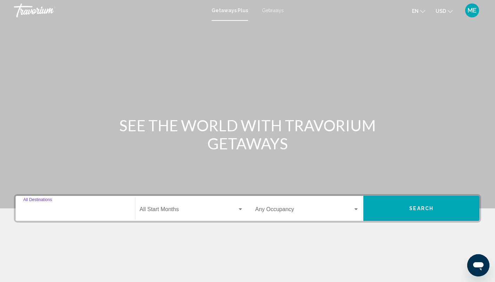
click at [77, 208] on input "Destination All Destinations" at bounding box center [75, 211] width 104 height 6
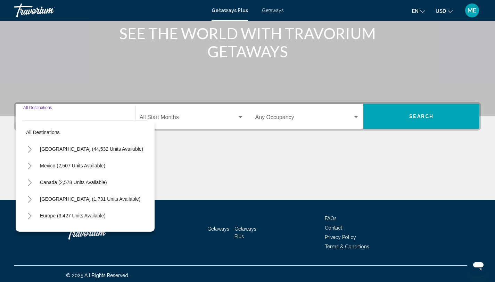
scroll to position [95, 0]
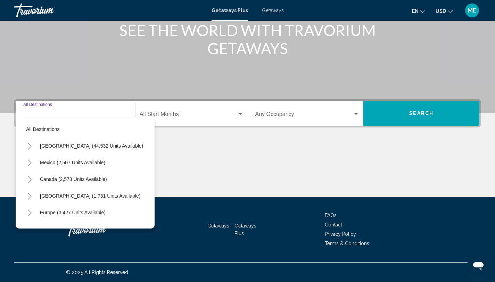
click at [31, 161] on icon "Toggle Mexico (2,507 units available)" at bounding box center [29, 163] width 5 height 7
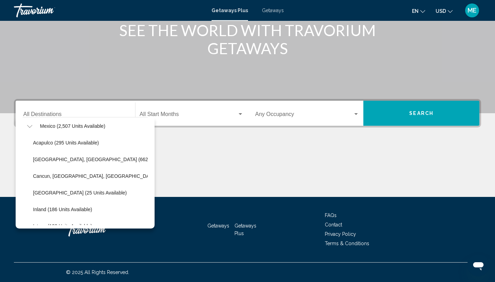
scroll to position [36, 0]
click at [65, 175] on span "Cancun, [GEOGRAPHIC_DATA], [GEOGRAPHIC_DATA] (361 units available)" at bounding box center [117, 177] width 169 height 6
type input "**********"
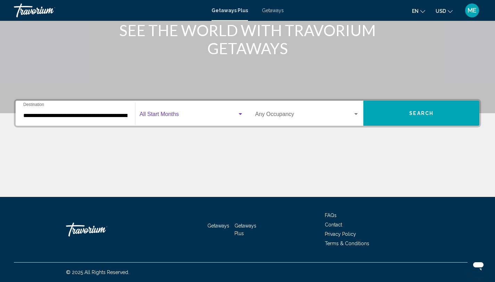
click at [189, 116] on span "Search widget" at bounding box center [189, 116] width 98 height 6
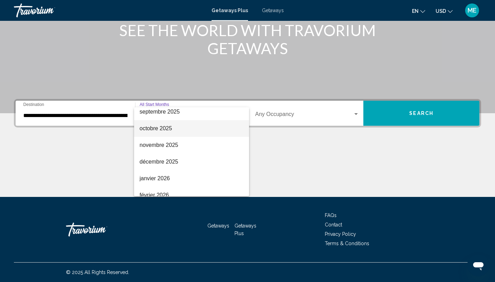
scroll to position [40, 0]
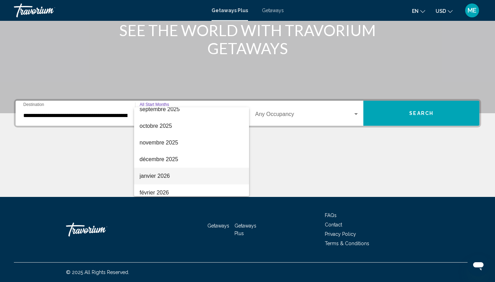
click at [196, 172] on span "janvier 2026" at bounding box center [192, 176] width 104 height 17
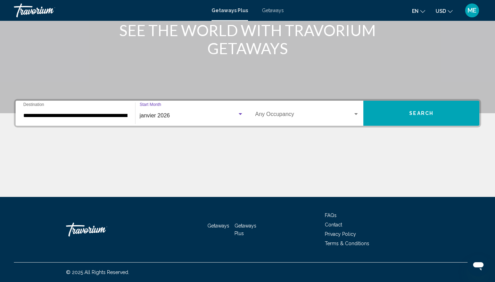
click at [301, 111] on div "Occupancy Any Occupancy" at bounding box center [307, 114] width 104 height 22
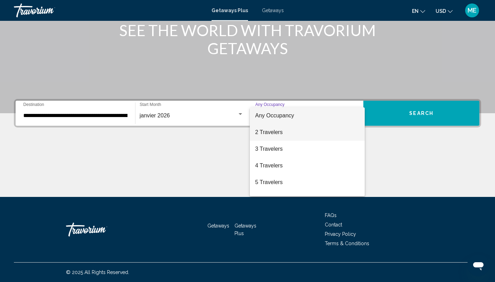
click at [310, 130] on span "2 Travelers" at bounding box center [307, 132] width 104 height 17
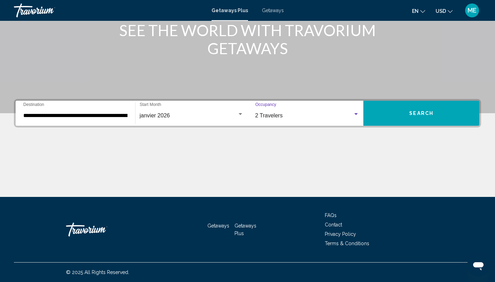
click at [383, 116] on button "Search" at bounding box center [422, 113] width 116 height 25
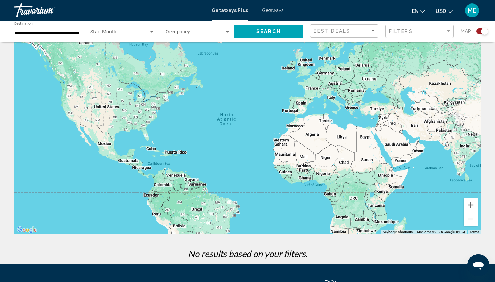
scroll to position [90, 0]
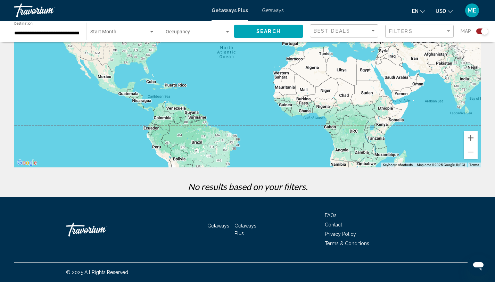
click at [53, 34] on input "**********" at bounding box center [46, 34] width 65 height 6
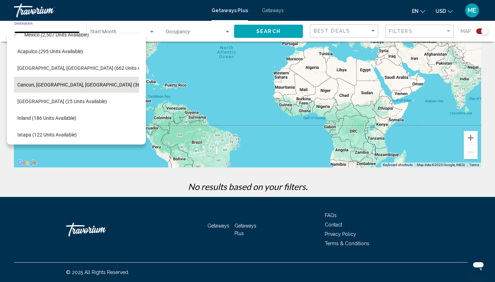
scroll to position [0, 7]
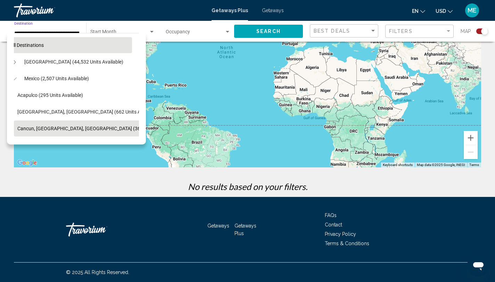
click at [19, 44] on span "All destinations" at bounding box center [26, 45] width 33 height 6
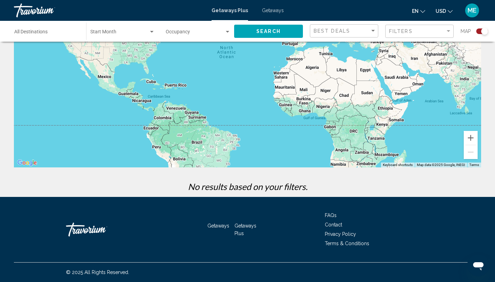
click at [26, 37] on div "Destination All Destinations" at bounding box center [46, 31] width 65 height 19
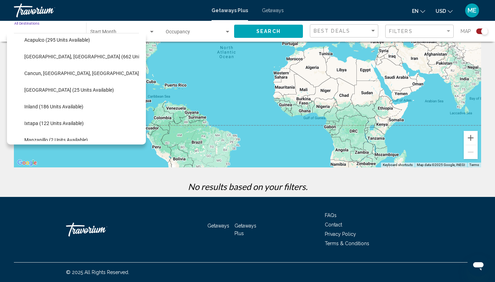
scroll to position [0, 0]
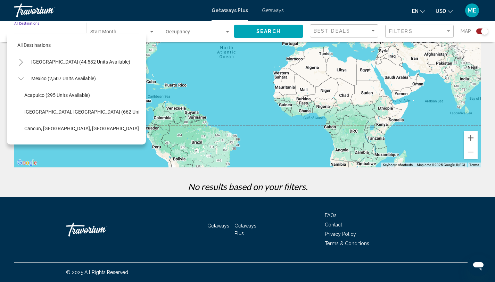
click at [19, 80] on icon "Toggle Mexico (2,507 units available)" at bounding box center [20, 78] width 5 height 7
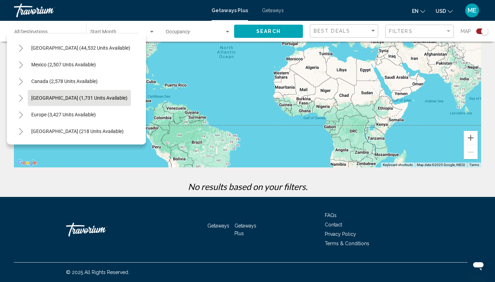
scroll to position [18, 0]
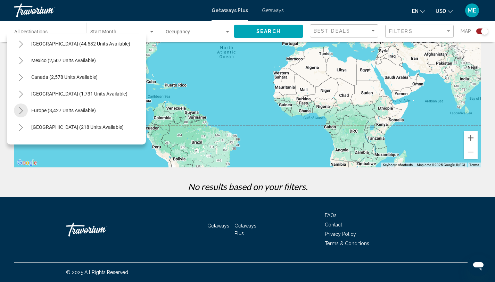
click at [23, 108] on button "Toggle Europe (3,427 units available)" at bounding box center [21, 111] width 14 height 14
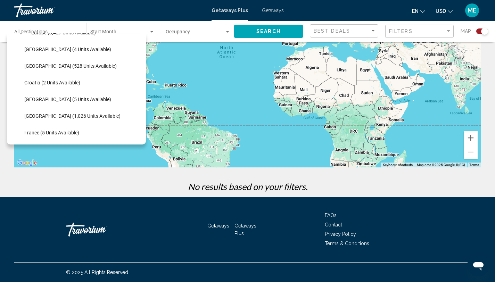
scroll to position [94, 0]
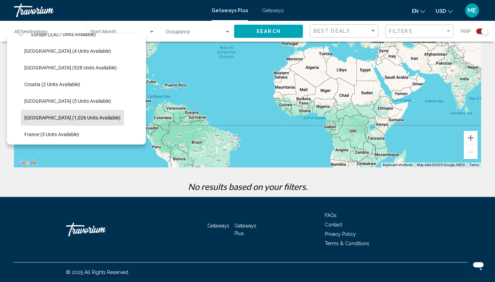
click at [48, 115] on span "[GEOGRAPHIC_DATA] (1,026 units available)" at bounding box center [72, 118] width 96 height 6
type input "**********"
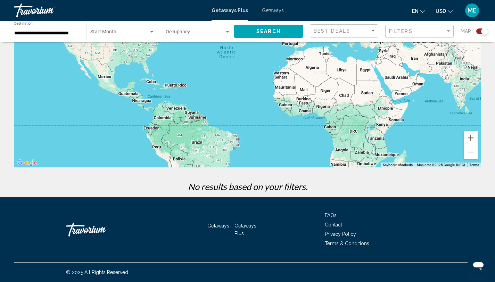
click at [146, 30] on div "Start Month All Start Months" at bounding box center [122, 31] width 65 height 19
click at [121, 33] on span "All Start Months" at bounding box center [107, 34] width 35 height 6
click at [149, 32] on div "Search widget" at bounding box center [152, 32] width 6 height 6
click at [152, 32] on span "All Start Months" at bounding box center [122, 33] width 65 height 15
click at [259, 34] on span "Search" at bounding box center [269, 32] width 24 height 6
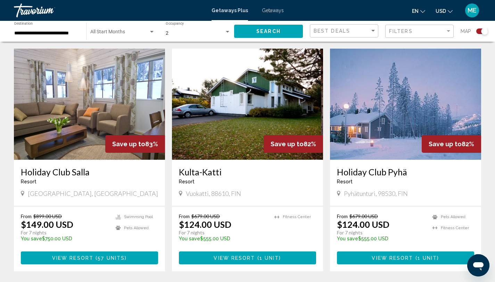
scroll to position [251, 0]
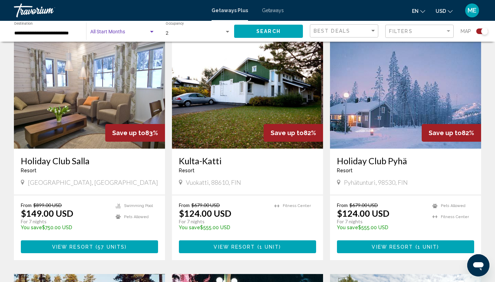
click at [100, 32] on span "Search widget" at bounding box center [119, 34] width 58 height 6
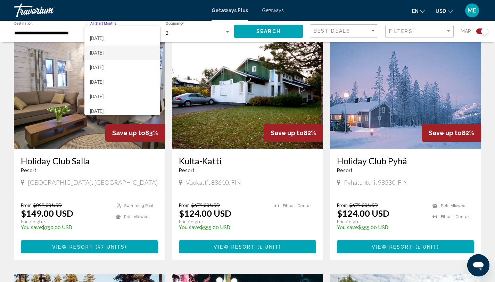
scroll to position [28, 0]
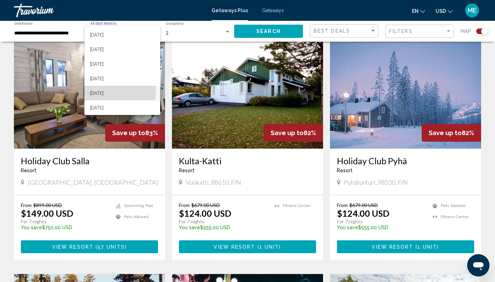
click at [117, 91] on span "[DATE]" at bounding box center [122, 93] width 65 height 15
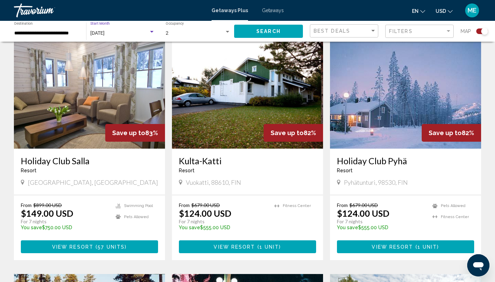
click at [147, 32] on div "[DATE]" at bounding box center [119, 34] width 58 height 6
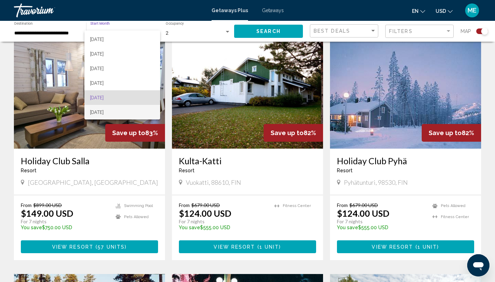
click at [123, 111] on span "[DATE]" at bounding box center [122, 112] width 65 height 15
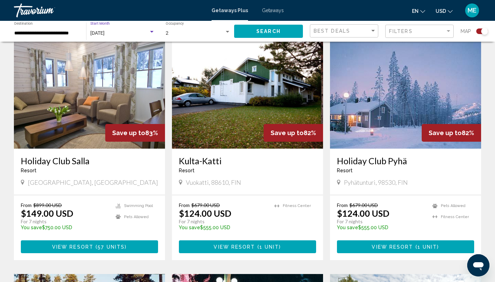
click at [256, 31] on button "Search" at bounding box center [268, 31] width 69 height 13
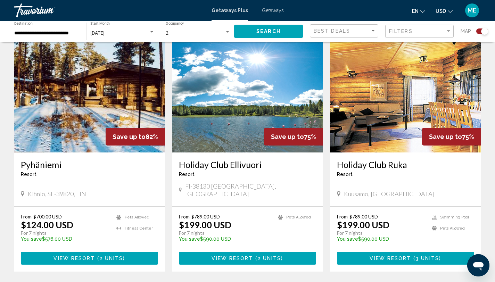
scroll to position [248, 0]
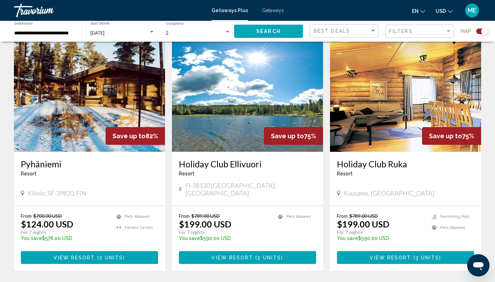
click at [76, 107] on img "Main content" at bounding box center [89, 96] width 151 height 111
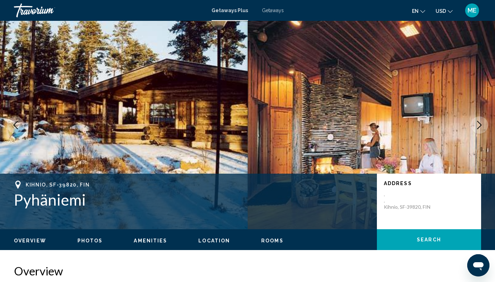
click at [479, 130] on button "Next image" at bounding box center [479, 124] width 17 height 17
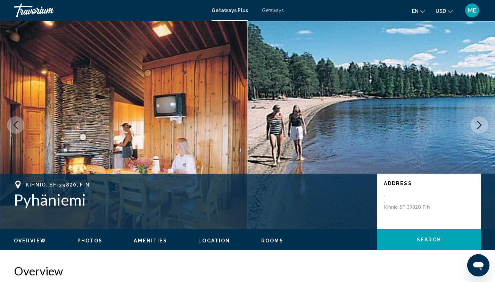
click at [479, 130] on button "Next image" at bounding box center [479, 124] width 17 height 17
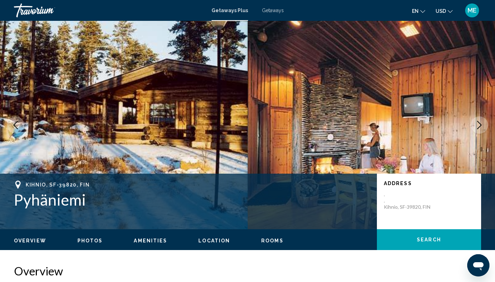
click at [479, 130] on button "Next image" at bounding box center [479, 124] width 17 height 17
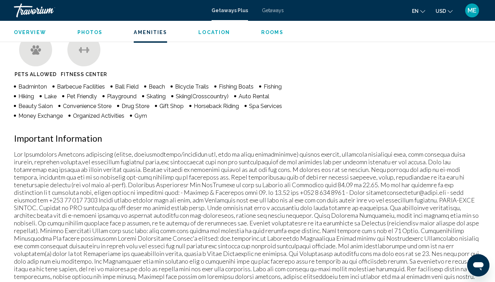
scroll to position [468, 0]
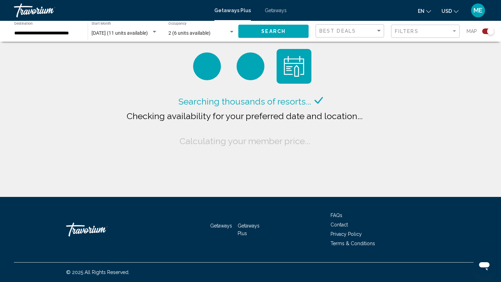
click at [195, 33] on span "2 (6 units available)" at bounding box center [189, 33] width 42 height 6
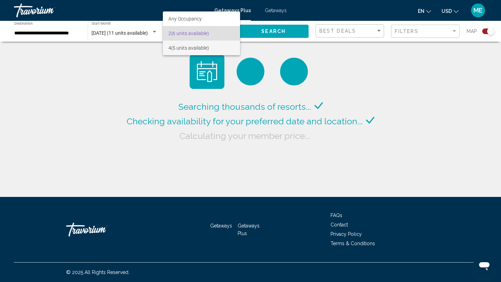
click at [202, 49] on span "4 (5 units available)" at bounding box center [201, 48] width 66 height 15
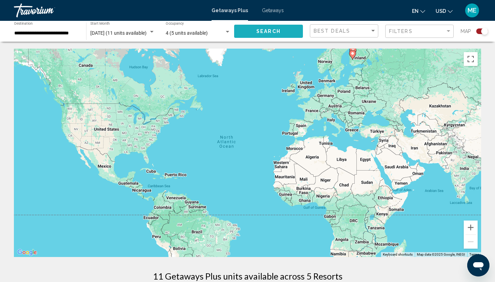
click at [249, 31] on button "Search" at bounding box center [268, 31] width 69 height 13
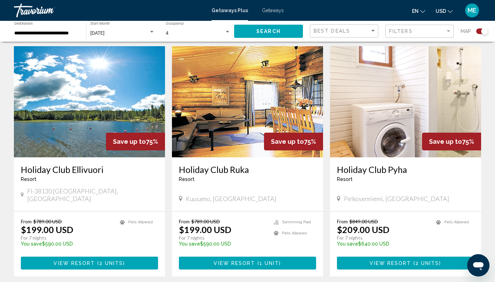
scroll to position [246, 0]
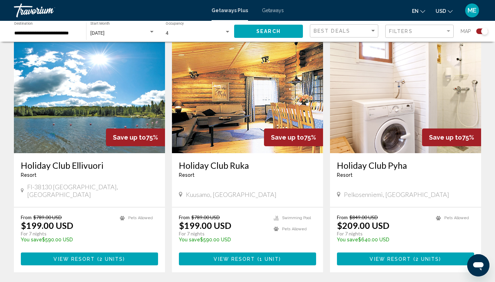
click at [99, 90] on img "Main content" at bounding box center [89, 97] width 151 height 111
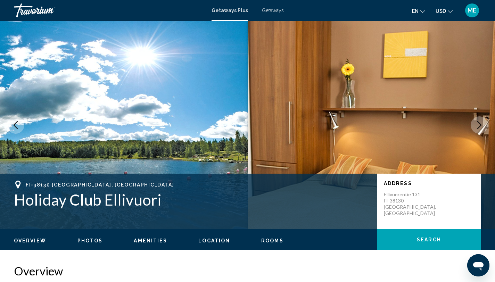
click at [484, 125] on button "Next image" at bounding box center [479, 124] width 17 height 17
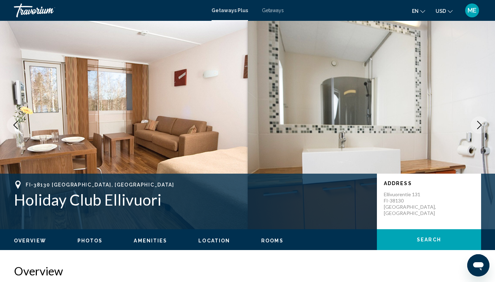
click at [482, 125] on icon "Next image" at bounding box center [480, 125] width 8 height 8
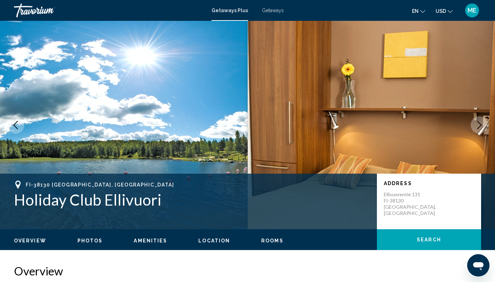
click at [482, 125] on icon "Next image" at bounding box center [480, 125] width 8 height 8
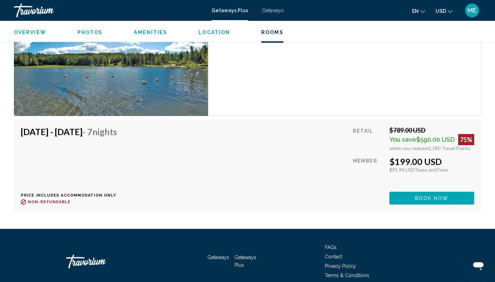
scroll to position [1086, 0]
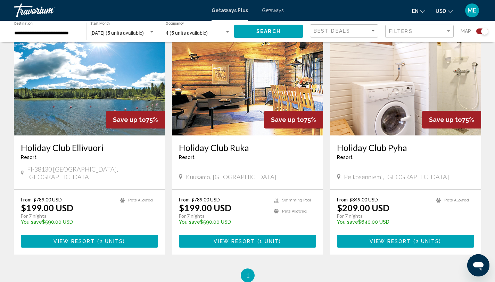
scroll to position [252, 0]
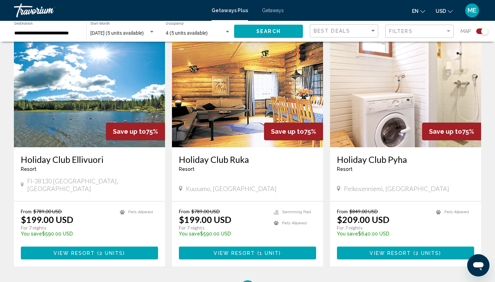
click at [234, 129] on img "Main content" at bounding box center [247, 91] width 151 height 111
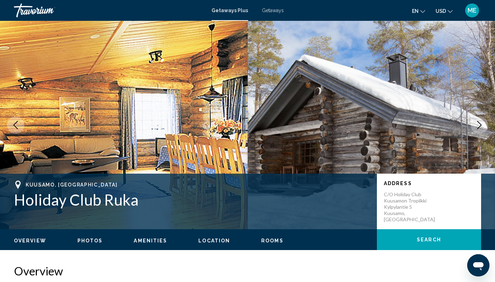
click at [475, 127] on button "Next image" at bounding box center [479, 124] width 17 height 17
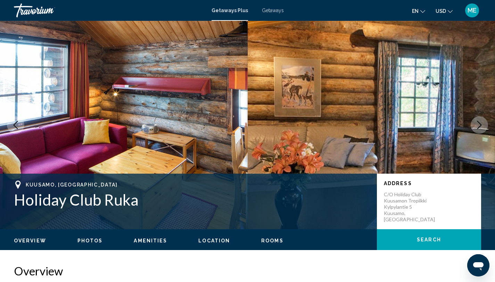
click at [475, 128] on button "Next image" at bounding box center [479, 124] width 17 height 17
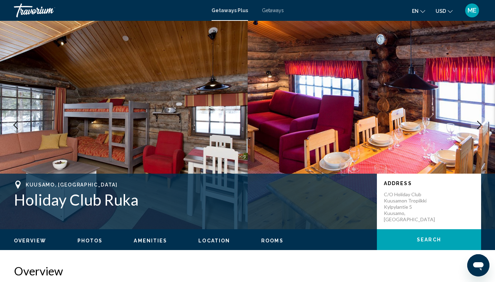
click at [479, 129] on icon "Next image" at bounding box center [480, 125] width 8 height 8
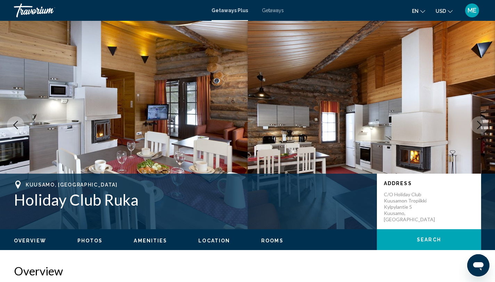
click at [479, 129] on icon "Next image" at bounding box center [480, 125] width 8 height 8
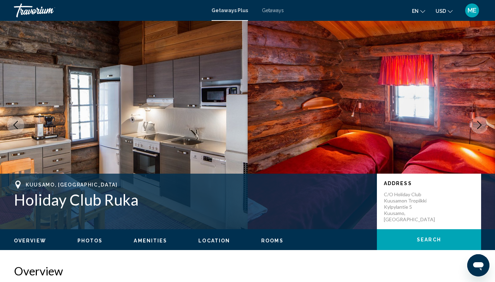
click at [479, 129] on icon "Next image" at bounding box center [480, 125] width 8 height 8
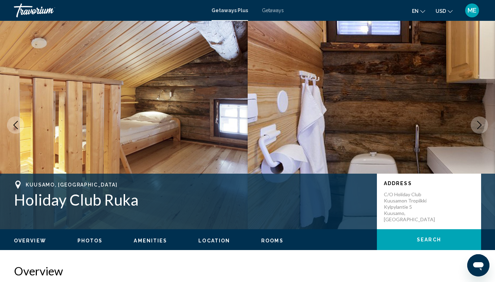
click at [479, 129] on button "Next image" at bounding box center [479, 124] width 17 height 17
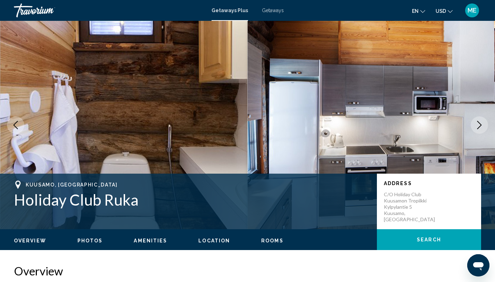
click at [479, 130] on button "Next image" at bounding box center [479, 124] width 17 height 17
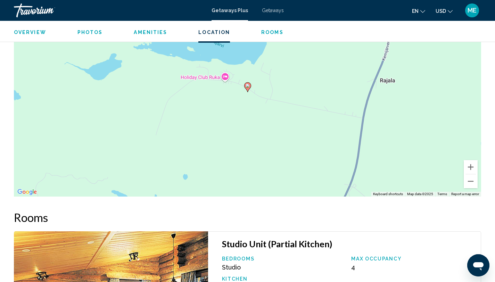
scroll to position [824, 0]
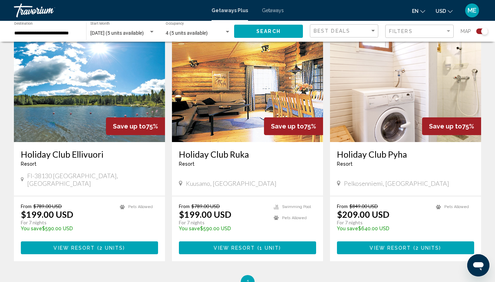
scroll to position [260, 0]
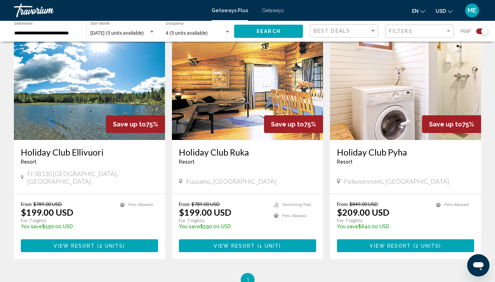
click at [372, 132] on img "Main content" at bounding box center [405, 84] width 151 height 111
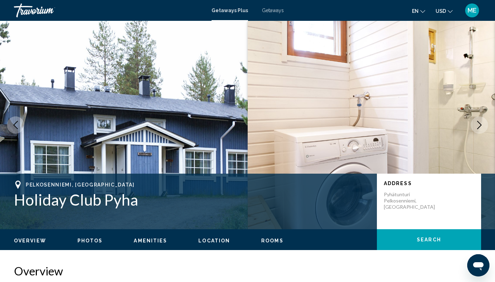
click at [482, 125] on icon "Next image" at bounding box center [480, 125] width 8 height 8
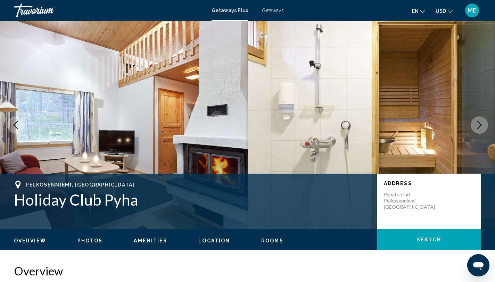
click at [481, 127] on icon "Next image" at bounding box center [480, 125] width 8 height 8
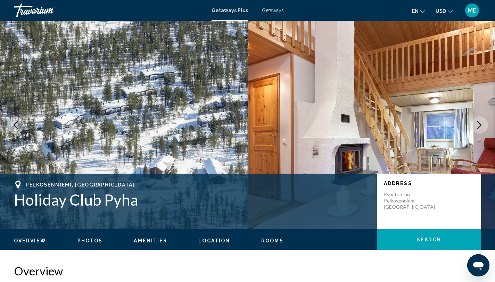
click at [481, 126] on icon "Next image" at bounding box center [480, 125] width 5 height 8
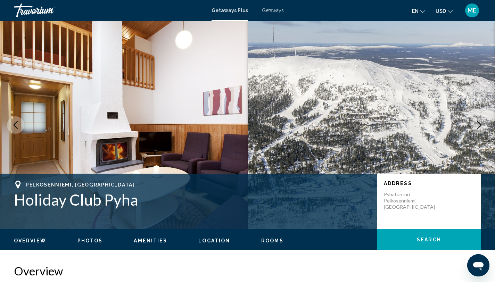
click at [479, 126] on icon "Next image" at bounding box center [480, 125] width 8 height 8
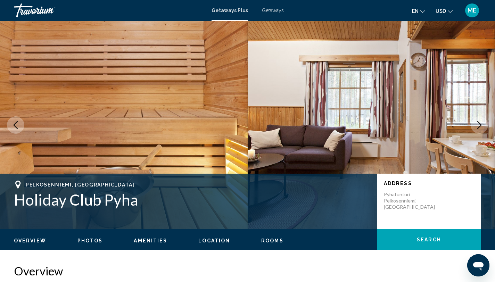
click at [479, 126] on icon "Next image" at bounding box center [480, 125] width 8 height 8
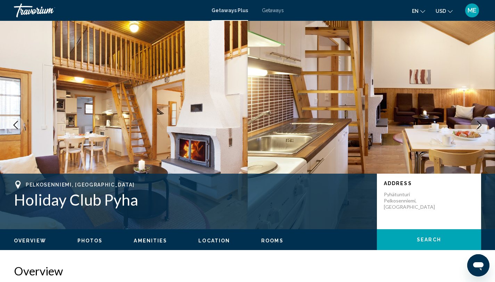
click at [479, 127] on icon "Next image" at bounding box center [480, 125] width 8 height 8
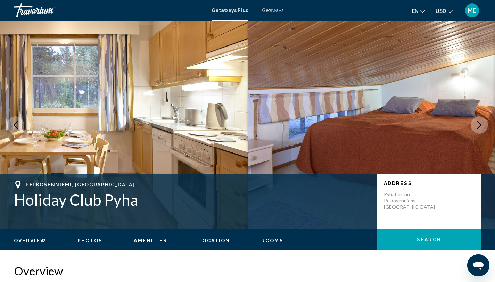
click at [479, 127] on icon "Next image" at bounding box center [480, 125] width 8 height 8
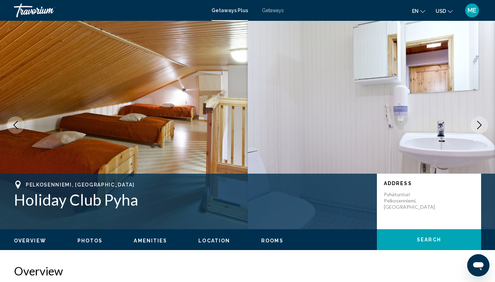
click at [478, 128] on icon "Next image" at bounding box center [480, 125] width 5 height 8
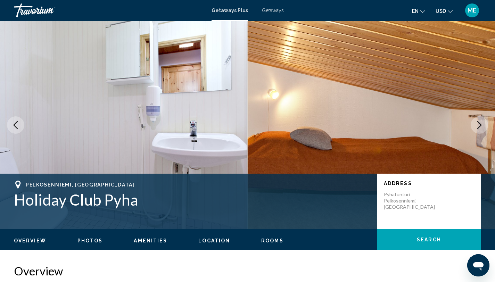
click at [478, 129] on icon "Next image" at bounding box center [480, 125] width 5 height 8
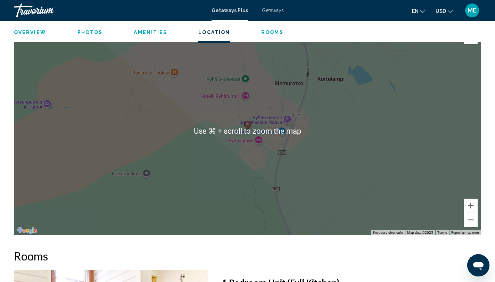
scroll to position [833, 0]
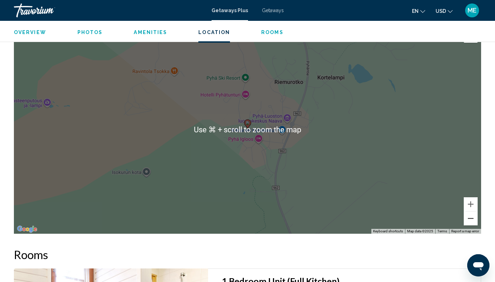
click at [470, 219] on button "Zoom out" at bounding box center [471, 219] width 14 height 14
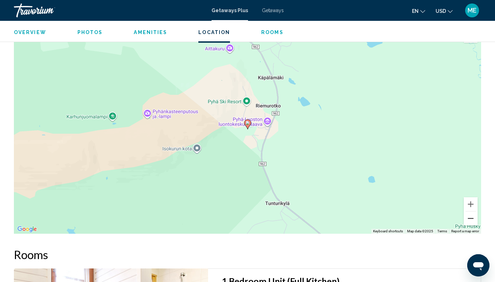
click at [470, 219] on button "Zoom out" at bounding box center [471, 219] width 14 height 14
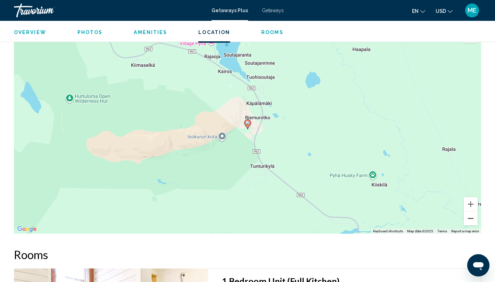
click at [470, 219] on button "Zoom out" at bounding box center [471, 219] width 14 height 14
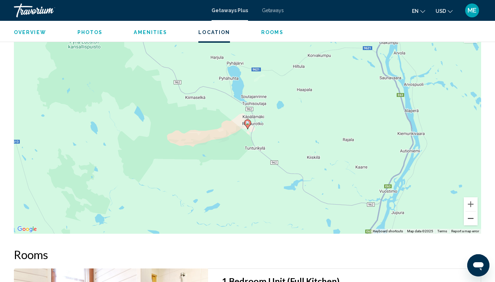
click at [470, 219] on button "Zoom out" at bounding box center [471, 219] width 14 height 14
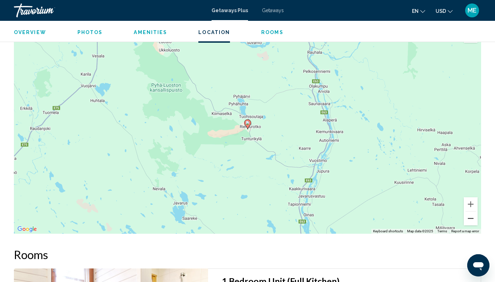
click at [470, 219] on button "Zoom out" at bounding box center [471, 219] width 14 height 14
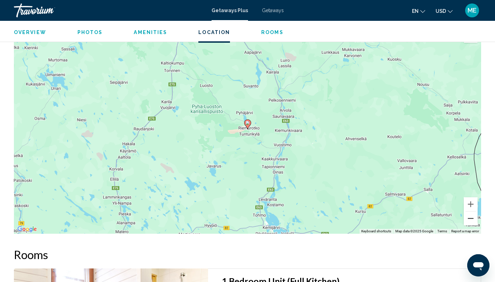
click at [471, 219] on button "Zoom out" at bounding box center [471, 219] width 14 height 14
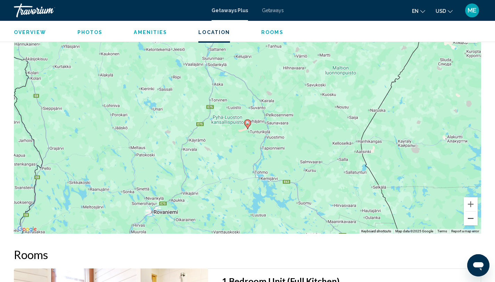
click at [471, 219] on button "Zoom out" at bounding box center [471, 219] width 14 height 14
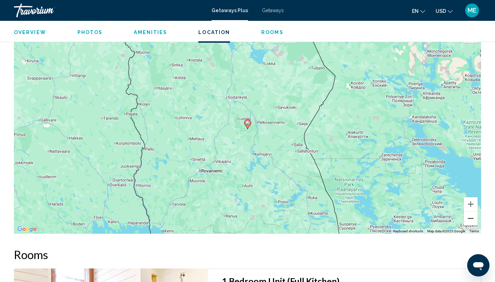
click at [471, 219] on button "Zoom out" at bounding box center [471, 219] width 14 height 14
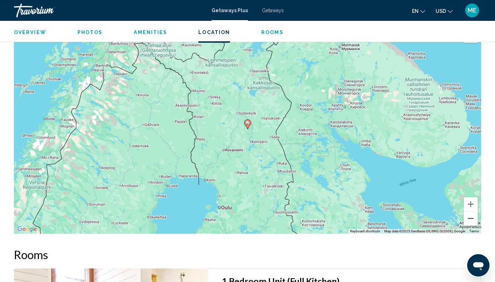
click at [471, 219] on button "Zoom out" at bounding box center [471, 219] width 14 height 14
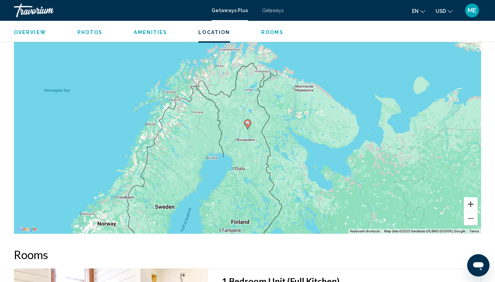
click at [472, 205] on button "Zoom in" at bounding box center [471, 204] width 14 height 14
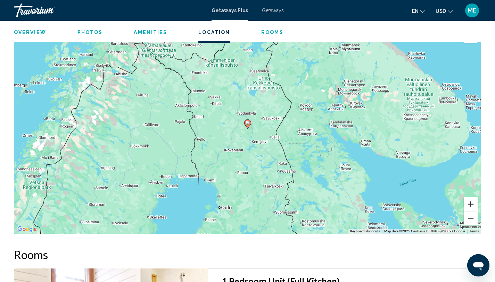
click at [472, 205] on button "Zoom in" at bounding box center [471, 204] width 14 height 14
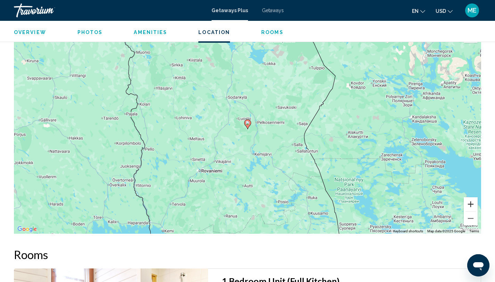
click at [472, 205] on button "Zoom in" at bounding box center [471, 204] width 14 height 14
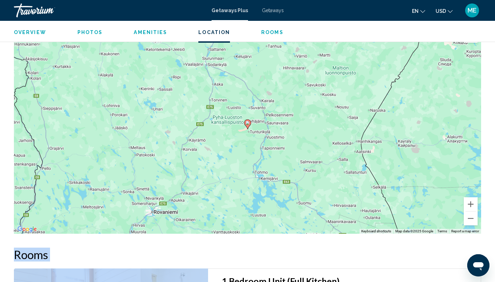
drag, startPoint x: 434, startPoint y: 262, endPoint x: 435, endPoint y: 229, distance: 32.7
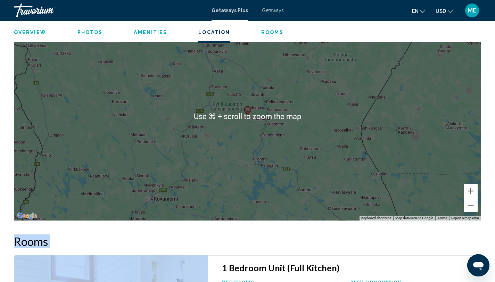
scroll to position [843, 0]
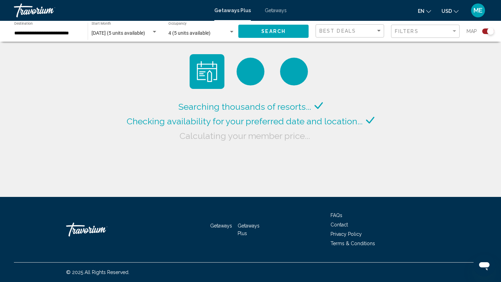
click at [24, 34] on input "**********" at bounding box center [47, 34] width 66 height 6
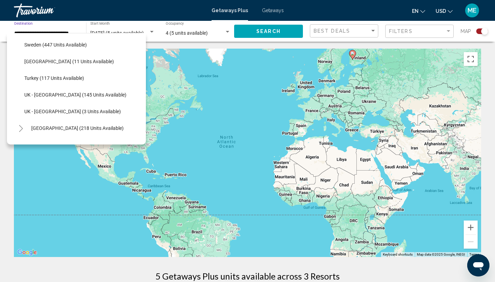
scroll to position [297, 0]
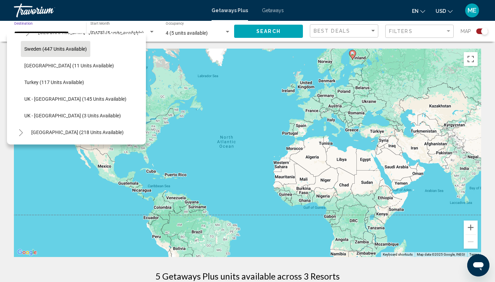
click at [61, 50] on span "Sweden (447 units available)" at bounding box center [55, 49] width 63 height 6
type input "**********"
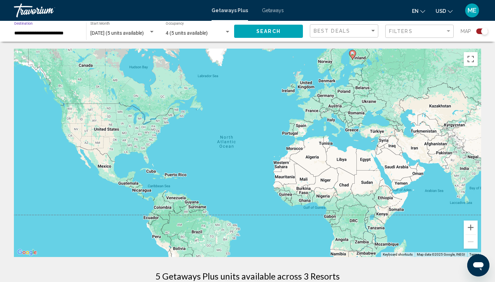
click at [277, 31] on span "Search" at bounding box center [269, 32] width 24 height 6
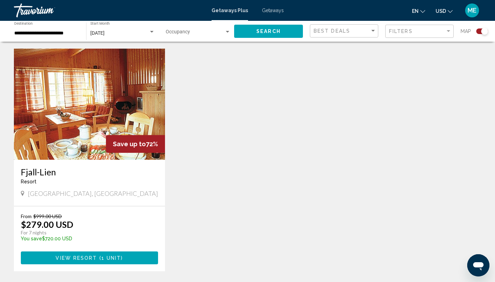
scroll to position [241, 0]
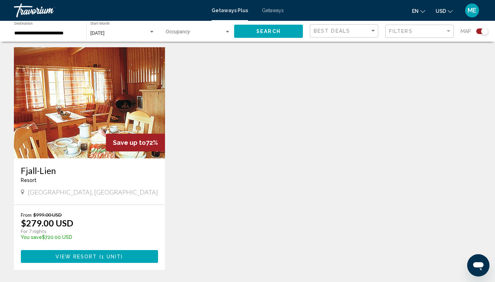
click at [69, 108] on img "Main content" at bounding box center [89, 102] width 151 height 111
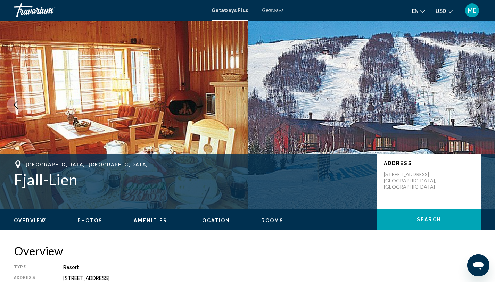
scroll to position [15, 0]
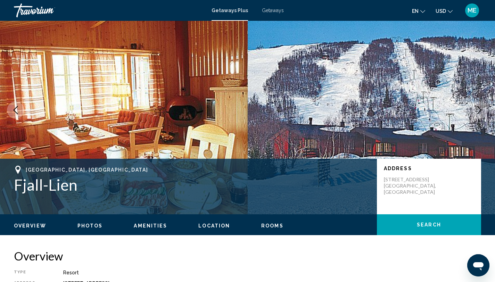
click at [480, 109] on icon "Next image" at bounding box center [480, 110] width 8 height 8
click at [475, 109] on button "Next image" at bounding box center [479, 110] width 17 height 17
click at [17, 111] on icon "Previous image" at bounding box center [15, 110] width 8 height 8
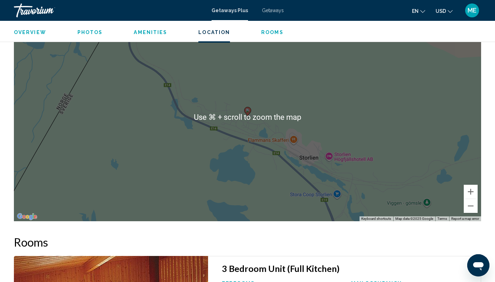
scroll to position [742, 0]
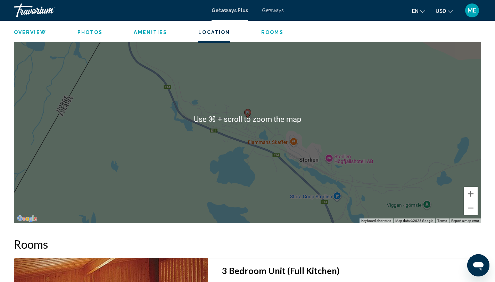
click at [469, 205] on button "Zoom out" at bounding box center [471, 208] width 14 height 14
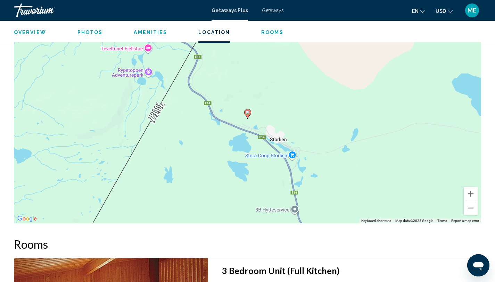
click at [469, 204] on button "Zoom out" at bounding box center [471, 208] width 14 height 14
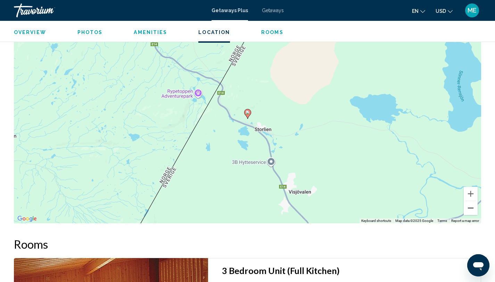
click at [469, 204] on button "Zoom out" at bounding box center [471, 208] width 14 height 14
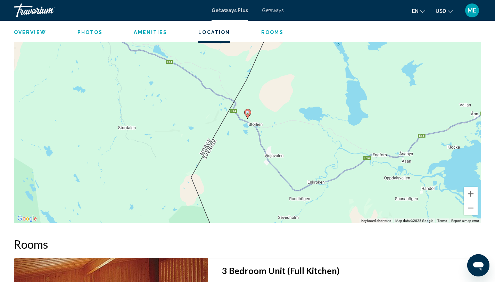
click at [469, 204] on button "Zoom out" at bounding box center [471, 208] width 14 height 14
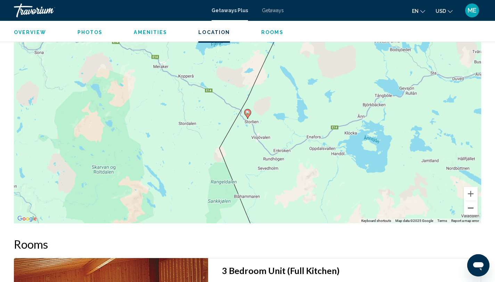
click at [469, 204] on button "Zoom out" at bounding box center [471, 208] width 14 height 14
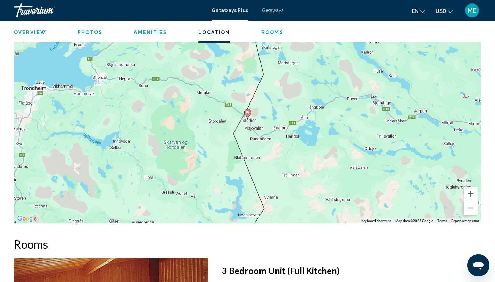
click at [469, 204] on button "Zoom out" at bounding box center [471, 208] width 14 height 14
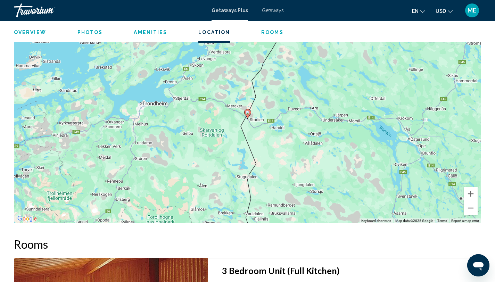
click at [469, 203] on button "Zoom out" at bounding box center [471, 208] width 14 height 14
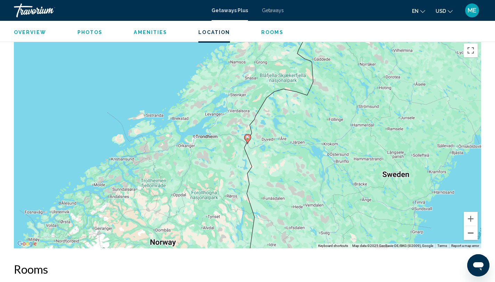
scroll to position [716, 0]
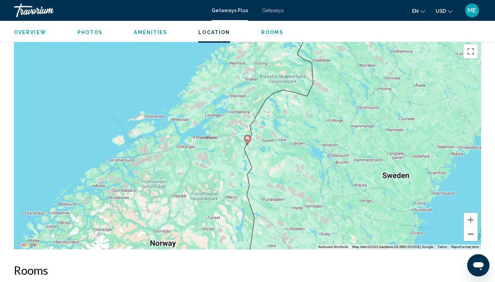
click at [472, 233] on button "Zoom out" at bounding box center [471, 234] width 14 height 14
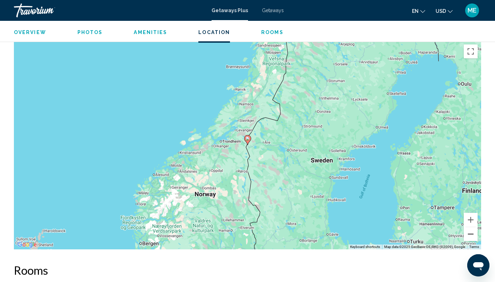
click at [472, 232] on button "Zoom out" at bounding box center [471, 234] width 14 height 14
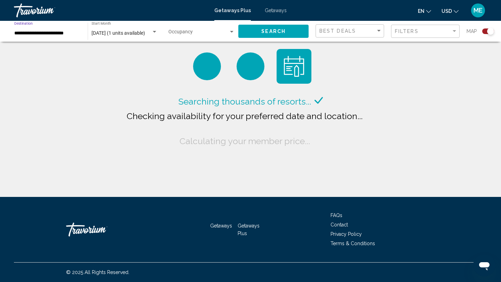
click at [68, 31] on input "**********" at bounding box center [47, 34] width 66 height 6
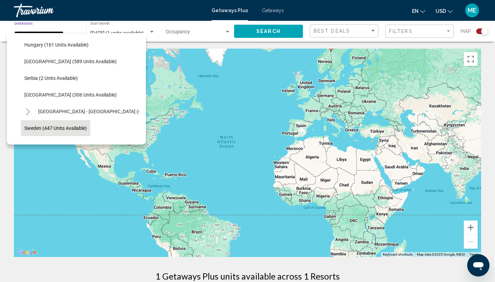
scroll to position [216, 0]
click at [43, 29] on div "**********" at bounding box center [46, 31] width 65 height 19
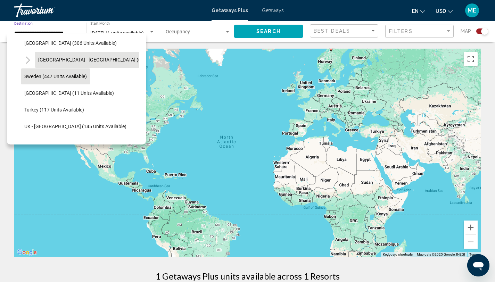
scroll to position [277, 0]
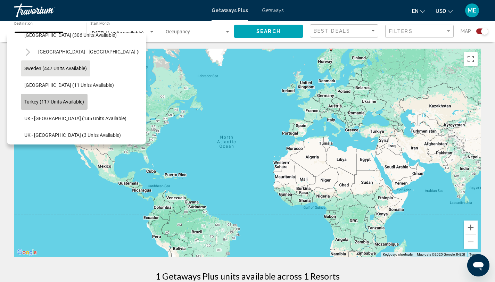
click at [62, 100] on span "Turkey (117 units available)" at bounding box center [54, 102] width 60 height 6
type input "**********"
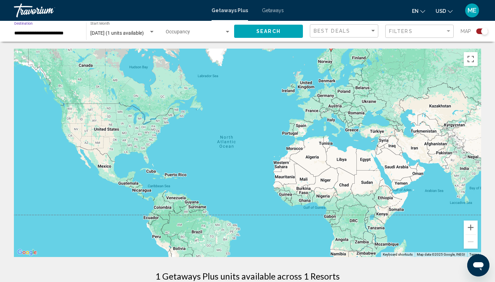
click at [214, 26] on div "Occupancy Any Occupancy" at bounding box center [198, 31] width 65 height 19
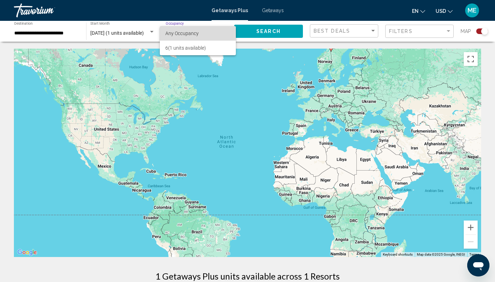
click at [229, 31] on span "Any Occupancy" at bounding box center [197, 33] width 65 height 15
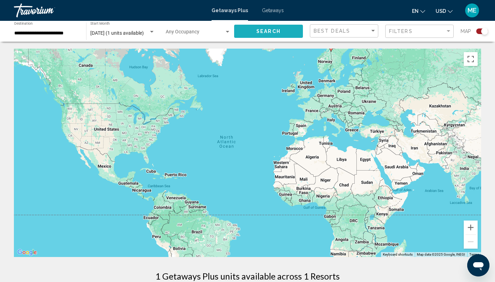
click at [247, 29] on button "Search" at bounding box center [268, 31] width 69 height 13
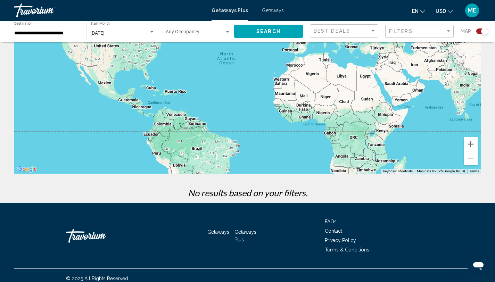
scroll to position [90, 0]
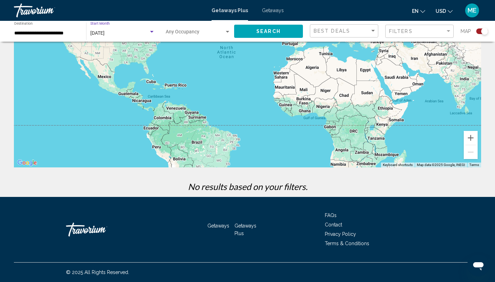
click at [105, 35] on span "[DATE]" at bounding box center [97, 33] width 14 height 6
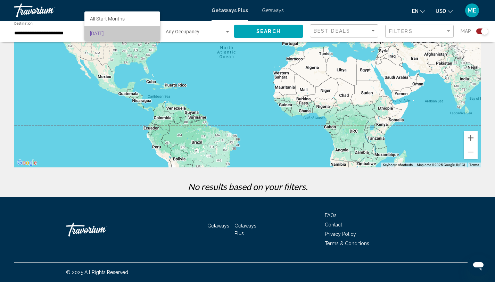
click at [114, 35] on span "[DATE]" at bounding box center [122, 33] width 65 height 15
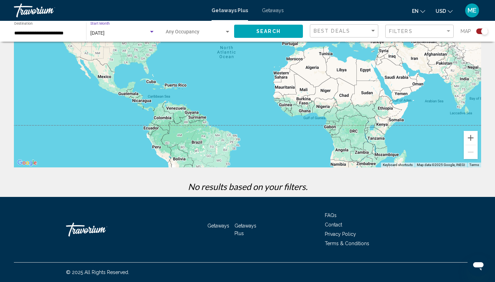
click at [105, 35] on span "[DATE]" at bounding box center [97, 33] width 14 height 6
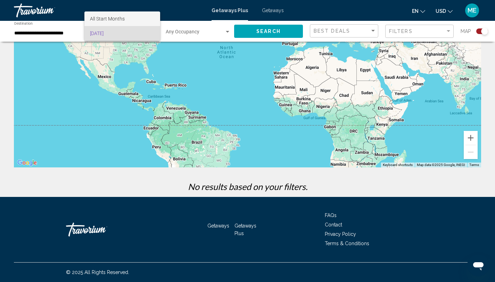
click at [117, 18] on span "All Start Months" at bounding box center [107, 19] width 35 height 6
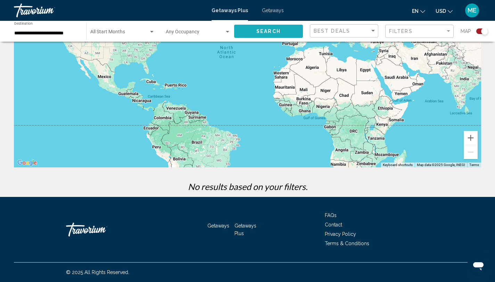
click at [268, 33] on span "Search" at bounding box center [269, 32] width 24 height 6
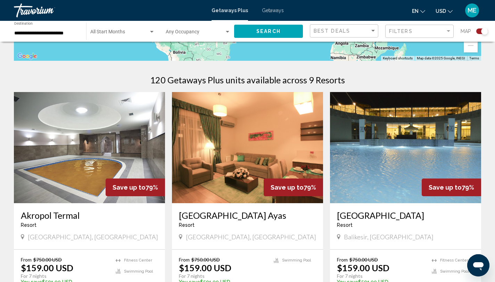
scroll to position [197, 0]
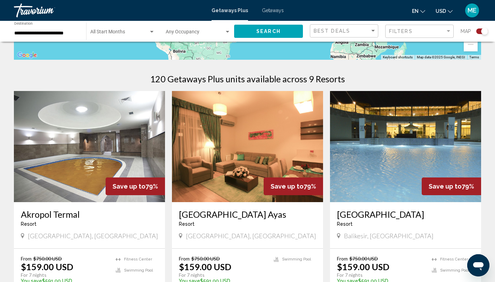
click at [69, 157] on img "Main content" at bounding box center [89, 146] width 151 height 111
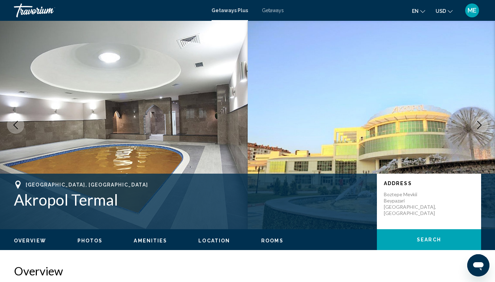
click at [477, 124] on icon "Next image" at bounding box center [480, 125] width 8 height 8
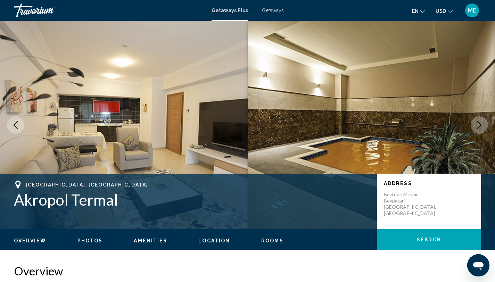
click at [475, 127] on button "Next image" at bounding box center [479, 124] width 17 height 17
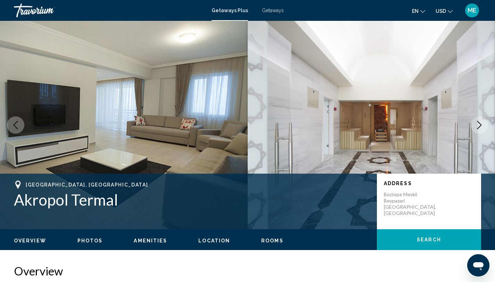
click at [475, 127] on button "Next image" at bounding box center [479, 124] width 17 height 17
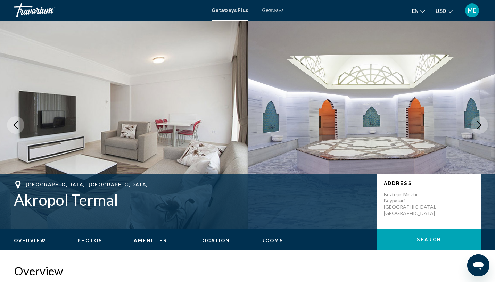
click at [475, 127] on button "Next image" at bounding box center [479, 124] width 17 height 17
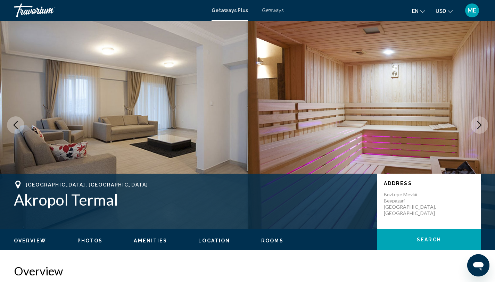
click at [474, 128] on button "Next image" at bounding box center [479, 124] width 17 height 17
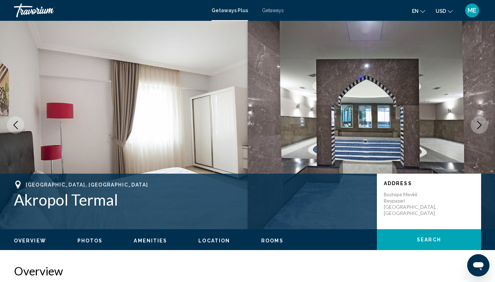
click at [474, 128] on button "Next image" at bounding box center [479, 124] width 17 height 17
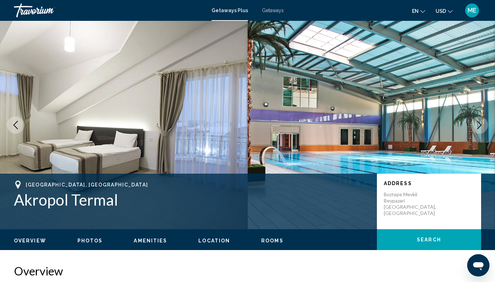
click at [473, 129] on button "Next image" at bounding box center [479, 124] width 17 height 17
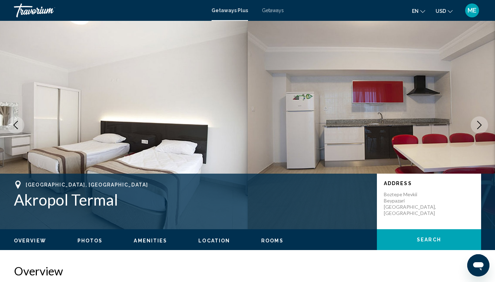
click at [481, 126] on icon "Next image" at bounding box center [480, 125] width 8 height 8
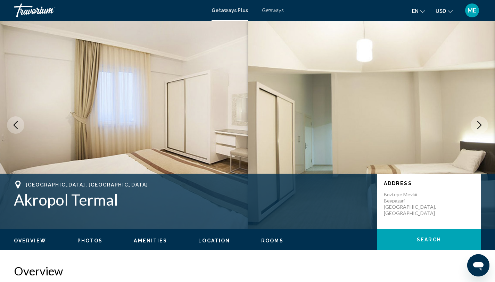
click at [481, 127] on icon "Next image" at bounding box center [480, 125] width 8 height 8
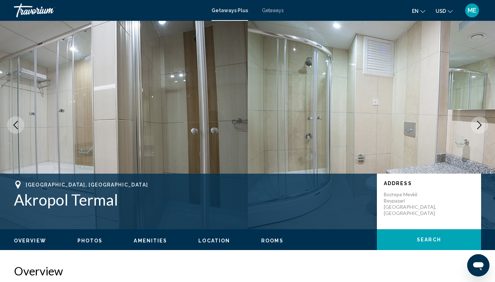
click at [480, 128] on icon "Next image" at bounding box center [480, 125] width 8 height 8
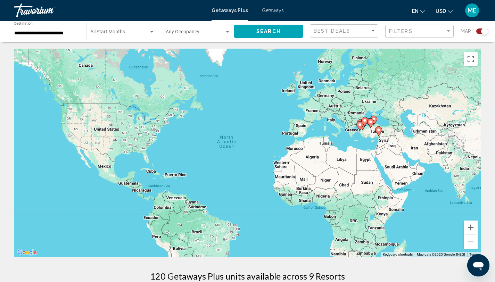
click at [51, 34] on input "**********" at bounding box center [46, 34] width 65 height 6
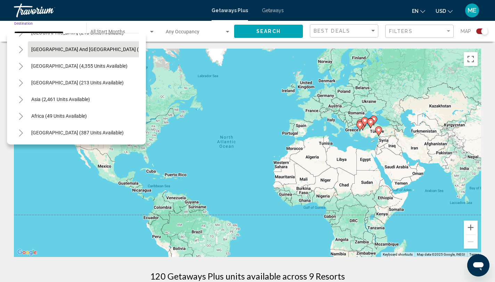
scroll to position [401, 0]
click at [21, 113] on icon "Toggle Africa (49 units available)" at bounding box center [21, 116] width 4 height 7
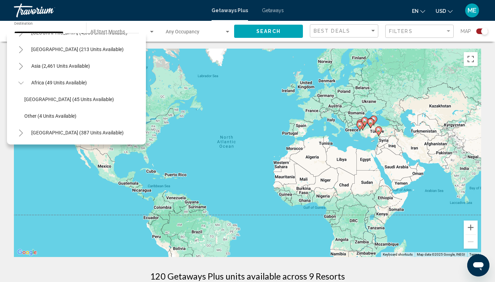
scroll to position [433, 0]
click at [43, 98] on span "[GEOGRAPHIC_DATA] (45 units available)" at bounding box center [69, 100] width 90 height 6
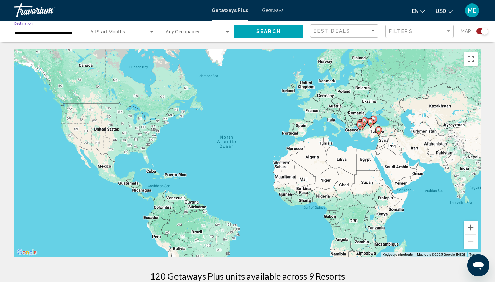
click at [118, 39] on div "Start Month All Start Months" at bounding box center [122, 31] width 65 height 19
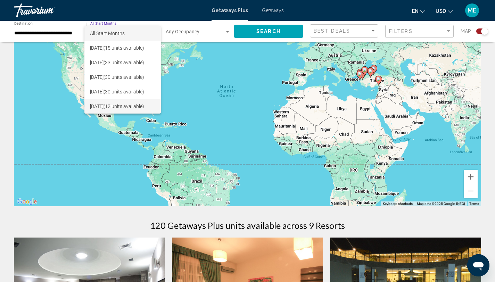
scroll to position [49, 0]
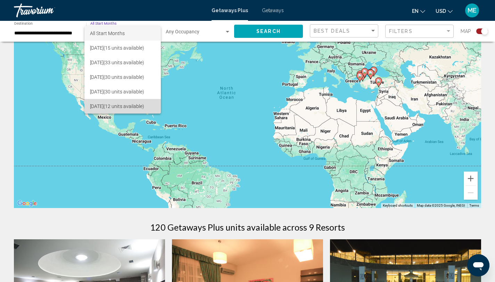
click at [113, 109] on span "[DATE] (12 units available)" at bounding box center [122, 106] width 65 height 15
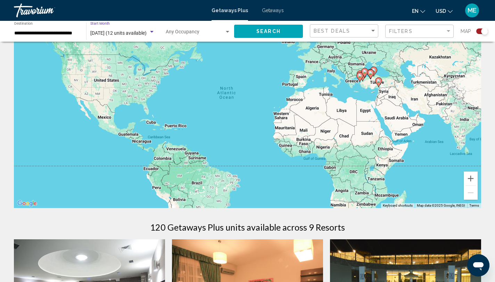
click at [283, 28] on button "Search" at bounding box center [268, 31] width 69 height 13
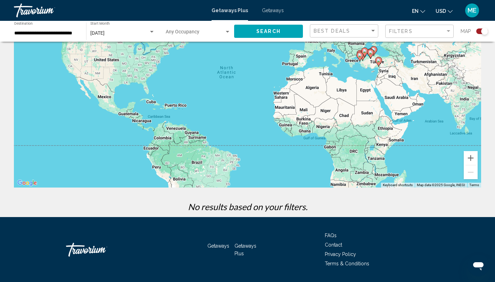
scroll to position [90, 0]
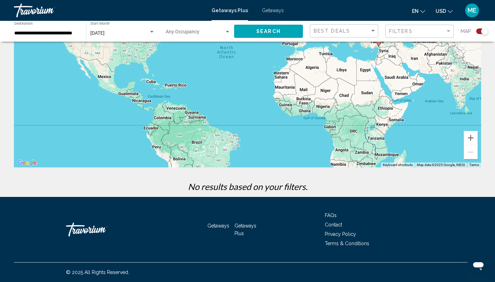
click at [44, 37] on div "**********" at bounding box center [46, 31] width 65 height 19
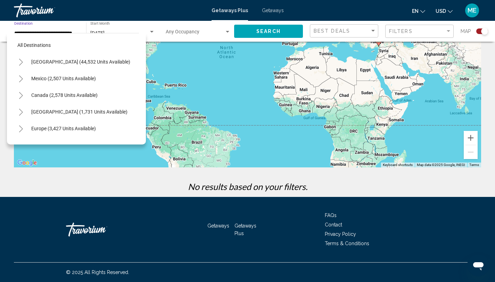
scroll to position [151, 0]
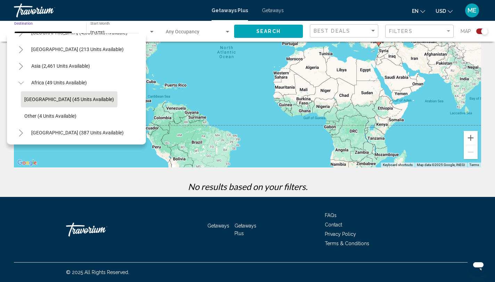
click at [21, 63] on icon "Toggle Asia (2,461 units available)" at bounding box center [20, 66] width 5 height 7
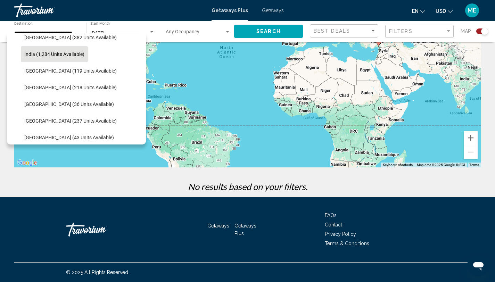
scroll to position [212, 0]
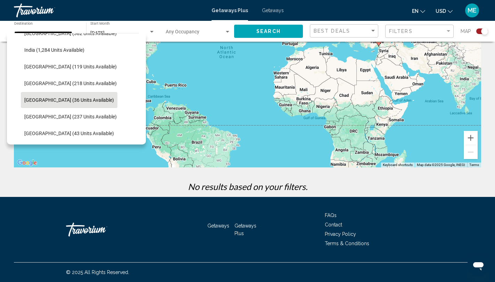
click at [61, 99] on span "[GEOGRAPHIC_DATA] (36 units available)" at bounding box center [69, 100] width 90 height 6
type input "**********"
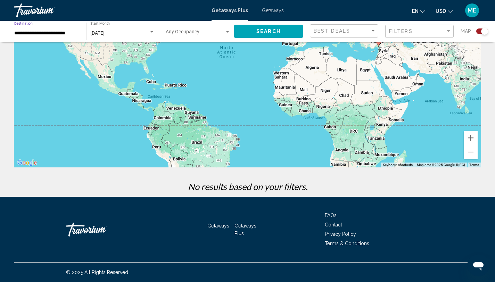
scroll to position [0, 0]
click at [153, 34] on div "Search widget" at bounding box center [152, 32] width 6 height 6
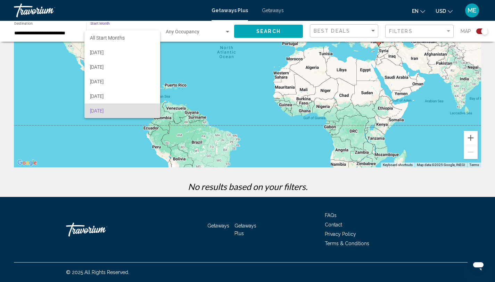
click at [254, 37] on div at bounding box center [247, 141] width 495 height 282
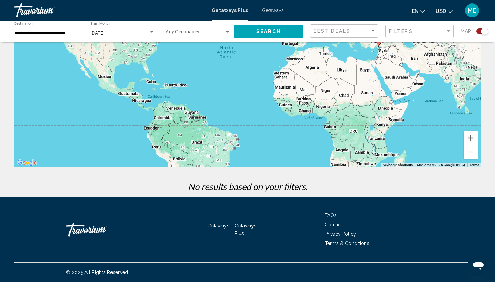
click at [265, 32] on span "Search" at bounding box center [269, 32] width 24 height 6
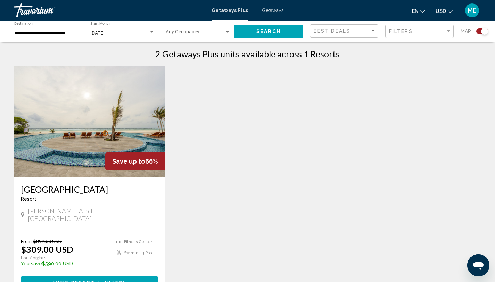
scroll to position [242, 0]
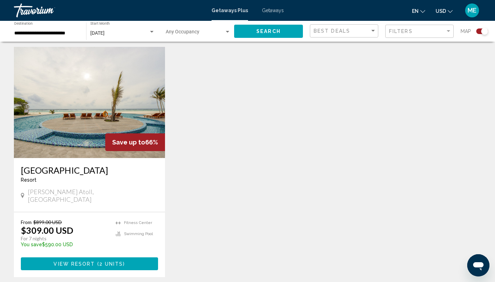
click at [64, 137] on img "Main content" at bounding box center [89, 102] width 151 height 111
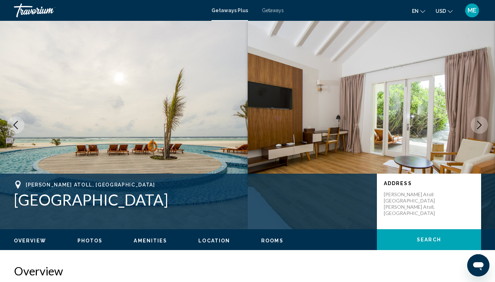
click at [480, 122] on icon "Next image" at bounding box center [480, 125] width 8 height 8
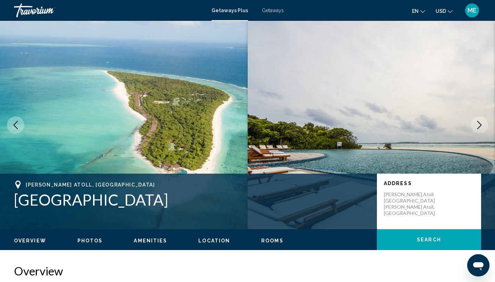
click at [480, 121] on icon "Next image" at bounding box center [480, 125] width 8 height 8
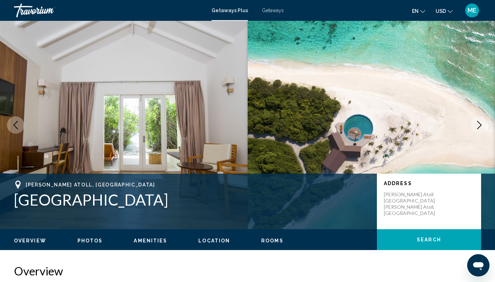
click at [481, 122] on icon "Next image" at bounding box center [480, 125] width 8 height 8
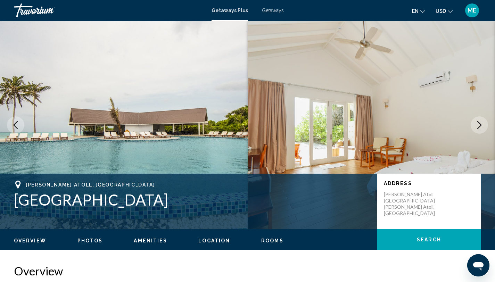
click at [482, 123] on icon "Next image" at bounding box center [480, 125] width 8 height 8
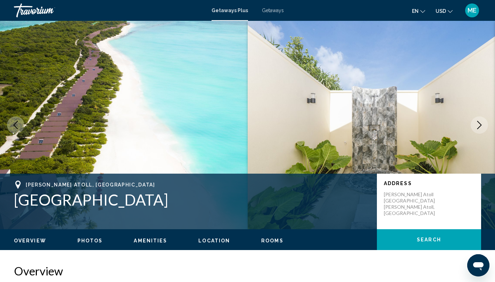
click at [483, 123] on icon "Next image" at bounding box center [480, 125] width 8 height 8
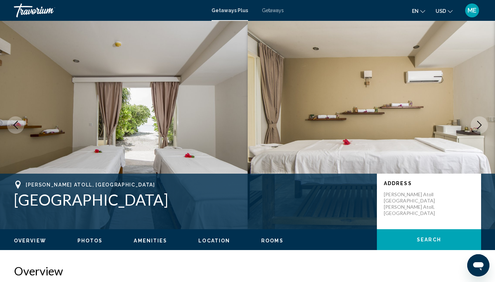
click at [484, 123] on button "Next image" at bounding box center [479, 124] width 17 height 17
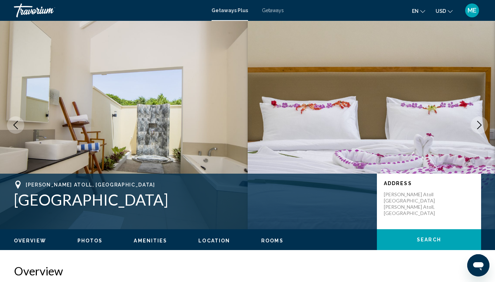
click at [485, 123] on button "Next image" at bounding box center [479, 124] width 17 height 17
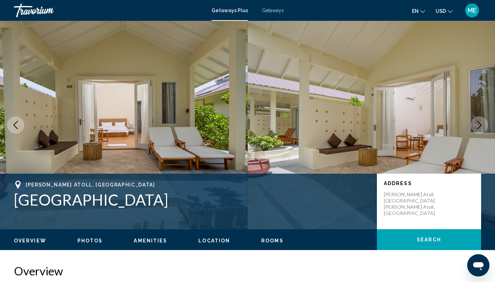
click at [485, 124] on button "Next image" at bounding box center [479, 124] width 17 height 17
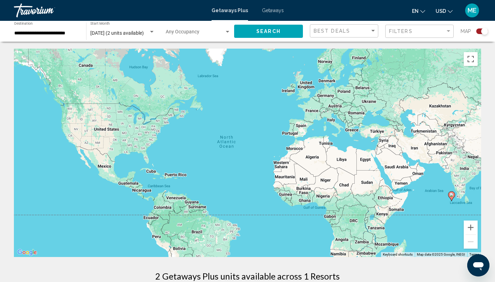
click at [73, 36] on div "**********" at bounding box center [46, 31] width 65 height 19
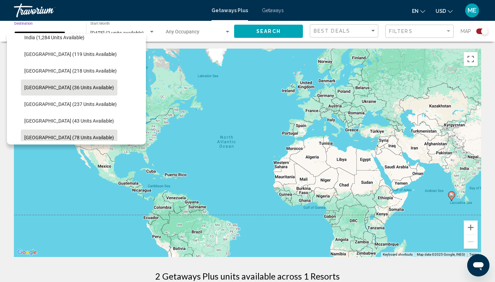
scroll to position [192, 0]
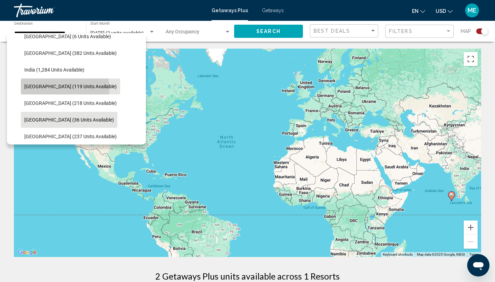
click at [65, 88] on span "[GEOGRAPHIC_DATA] (119 units available)" at bounding box center [70, 87] width 92 height 6
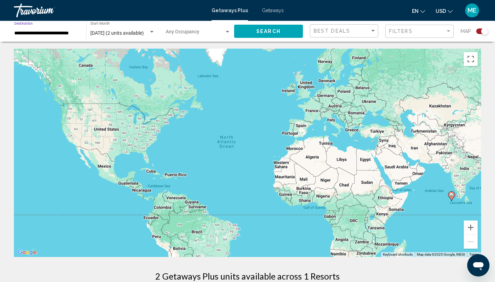
click at [119, 41] on mat-form-field "[DATE] (2 units available) Start Month All Start Months" at bounding box center [123, 32] width 72 height 22
click at [126, 29] on div "[DATE] (2 units available) Start Month All Start Months" at bounding box center [122, 31] width 65 height 19
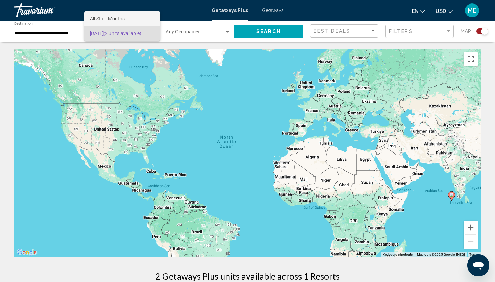
click at [133, 19] on span "All Start Months" at bounding box center [122, 18] width 65 height 15
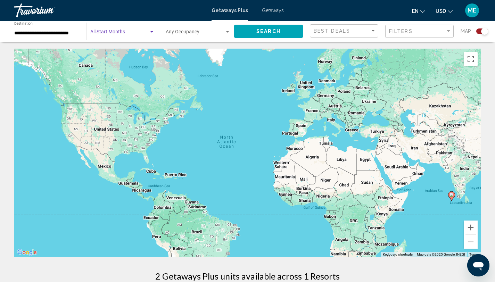
click at [122, 36] on div "Start Month All Start Months" at bounding box center [122, 31] width 65 height 19
click at [127, 45] on span "[DATE] (2 units available)" at bounding box center [122, 48] width 65 height 15
click at [279, 26] on button "Search" at bounding box center [268, 31] width 69 height 13
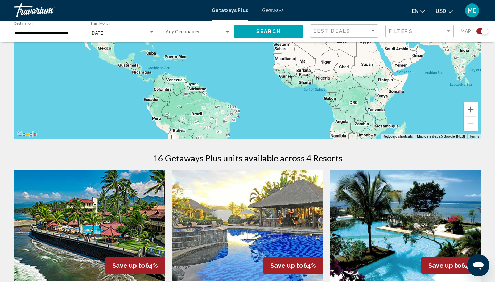
scroll to position [109, 0]
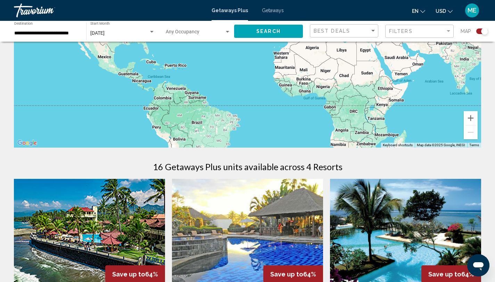
click at [60, 35] on input "**********" at bounding box center [46, 34] width 65 height 6
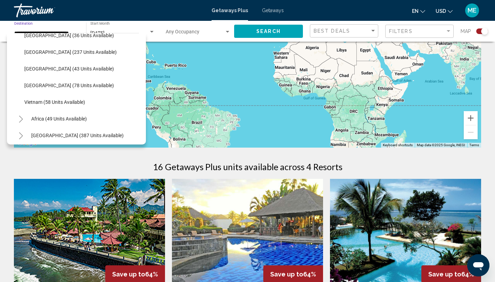
scroll to position [279, 0]
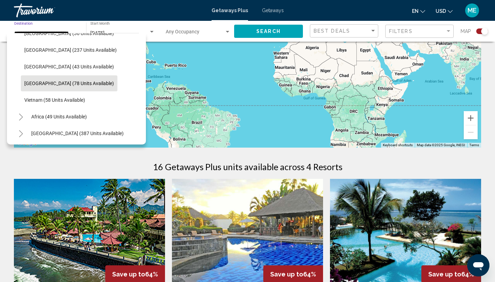
click at [53, 82] on span "[GEOGRAPHIC_DATA] (78 units available)" at bounding box center [69, 84] width 90 height 6
type input "**********"
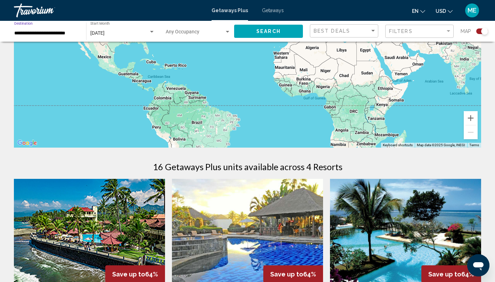
click at [147, 41] on mat-form-field "[DATE] Start Month All Start Months" at bounding box center [123, 32] width 72 height 22
click at [146, 33] on div "[DATE]" at bounding box center [119, 34] width 58 height 6
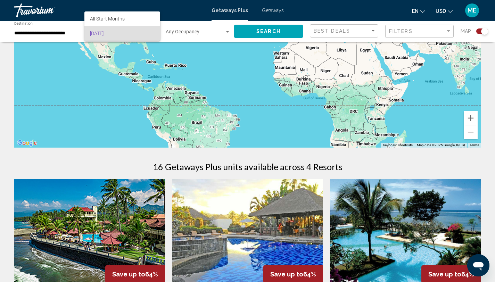
click at [259, 30] on div at bounding box center [247, 141] width 495 height 282
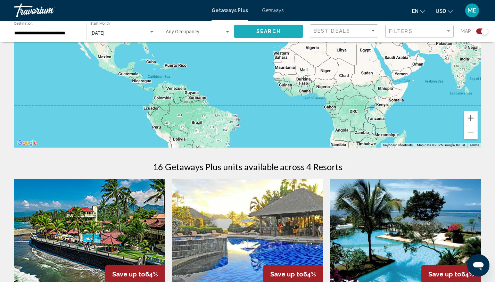
click at [259, 30] on span "Search" at bounding box center [269, 32] width 24 height 6
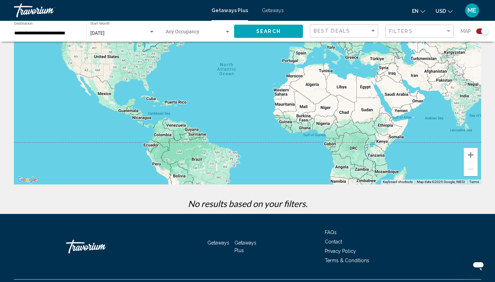
scroll to position [73, 0]
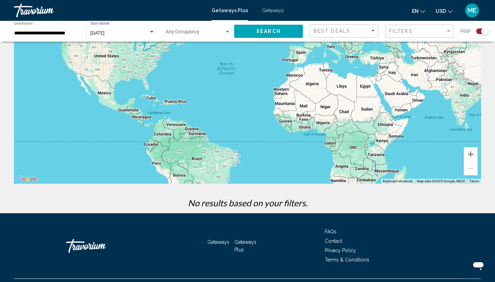
click at [143, 33] on div "[DATE]" at bounding box center [119, 34] width 58 height 6
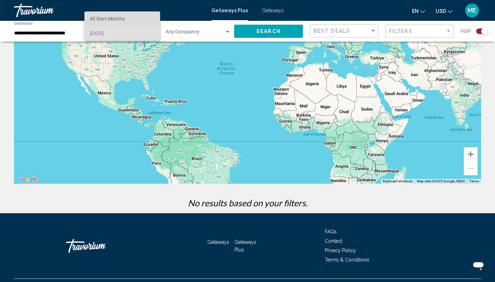
click at [134, 17] on span "All Start Months" at bounding box center [122, 18] width 65 height 15
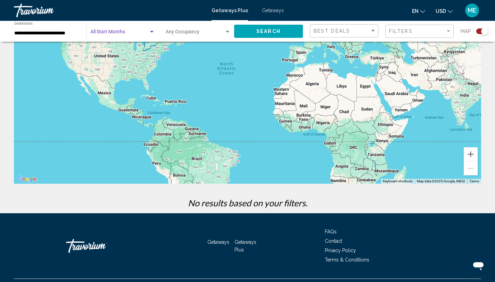
click at [254, 36] on button "Search" at bounding box center [268, 31] width 69 height 13
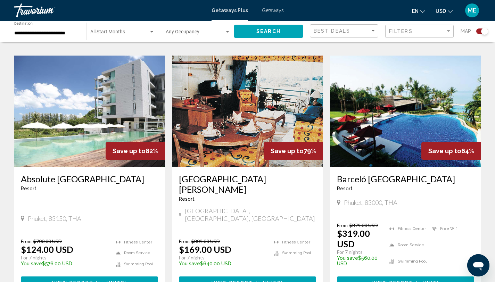
scroll to position [467, 0]
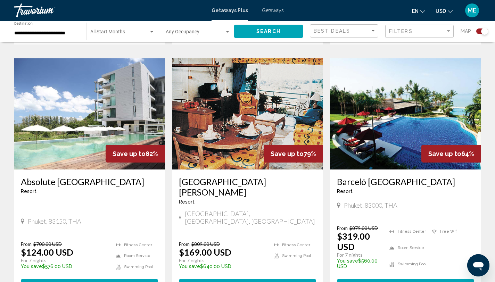
click at [84, 149] on img "Main content" at bounding box center [89, 113] width 151 height 111
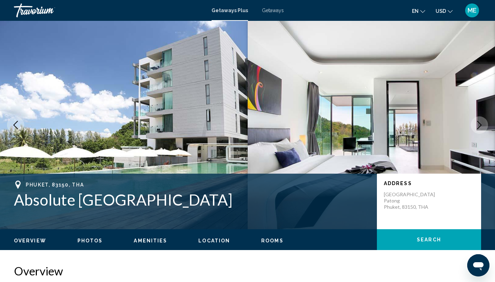
click at [481, 124] on icon "Next image" at bounding box center [480, 125] width 5 height 8
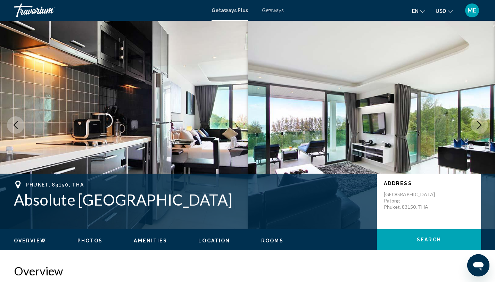
click at [482, 126] on icon "Next image" at bounding box center [480, 125] width 8 height 8
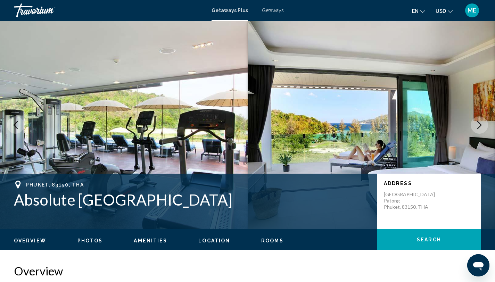
click at [483, 127] on icon "Next image" at bounding box center [480, 125] width 8 height 8
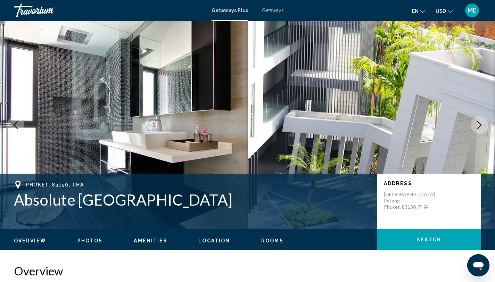
click at [484, 128] on button "Next image" at bounding box center [479, 124] width 17 height 17
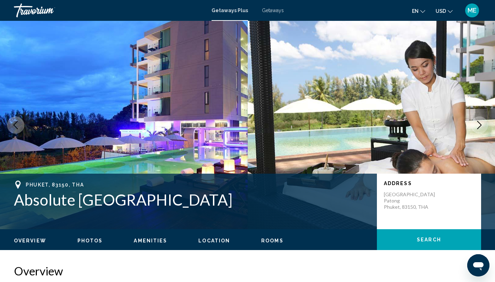
click at [485, 130] on button "Next image" at bounding box center [479, 124] width 17 height 17
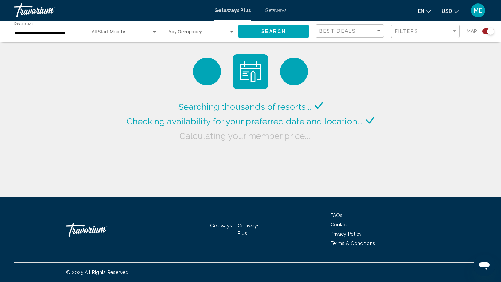
click at [31, 36] on div "**********" at bounding box center [47, 31] width 66 height 19
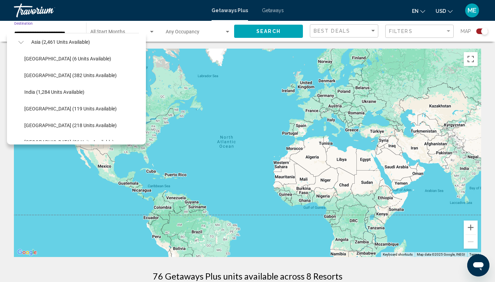
scroll to position [166, 0]
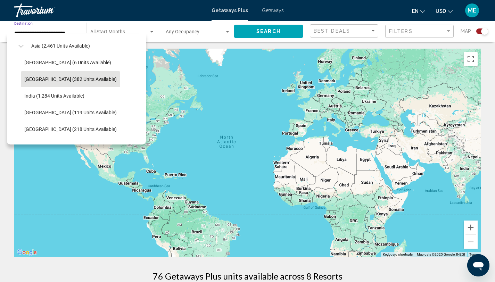
click at [54, 82] on button "[GEOGRAPHIC_DATA] (382 units available)" at bounding box center [70, 79] width 99 height 16
type input "**********"
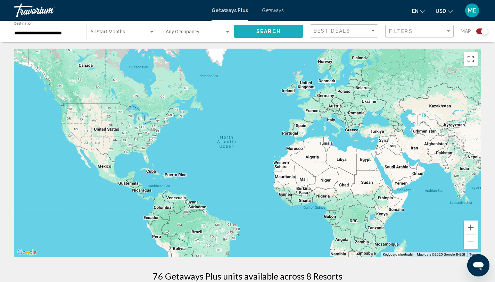
click at [252, 33] on button "Search" at bounding box center [268, 31] width 69 height 13
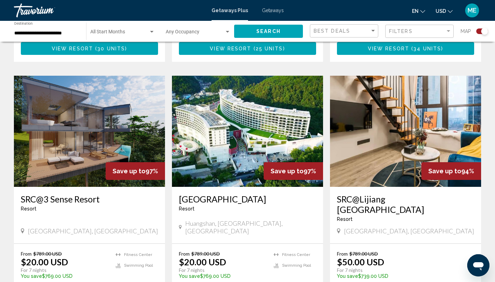
scroll to position [465, 0]
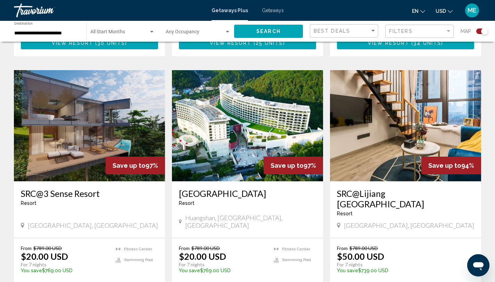
click at [104, 134] on img "Main content" at bounding box center [89, 125] width 151 height 111
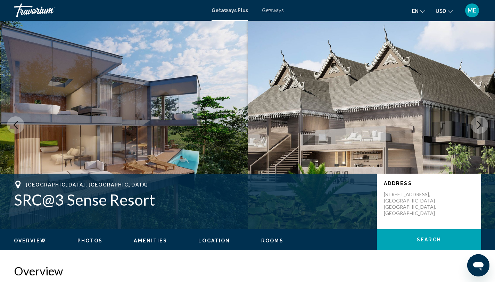
click at [482, 127] on icon "Next image" at bounding box center [480, 125] width 8 height 8
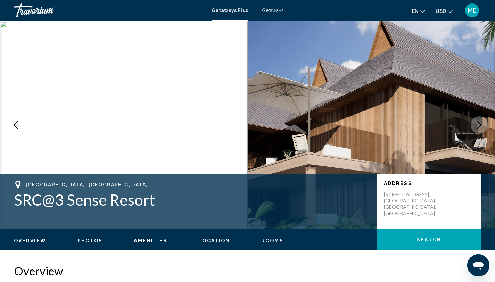
click at [484, 128] on button "Next image" at bounding box center [479, 124] width 17 height 17
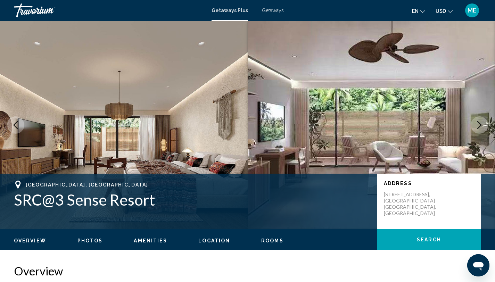
click at [485, 128] on button "Next image" at bounding box center [479, 124] width 17 height 17
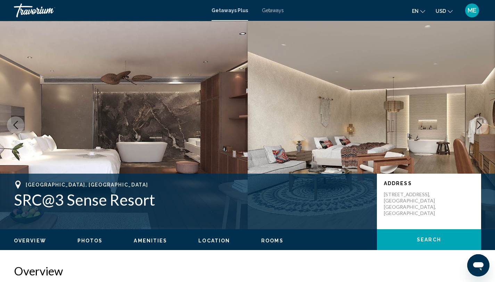
click at [486, 129] on button "Next image" at bounding box center [479, 124] width 17 height 17
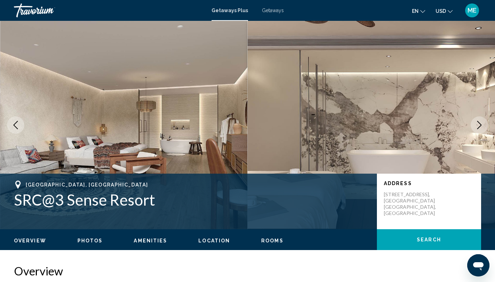
click at [488, 130] on img "Main content" at bounding box center [372, 125] width 248 height 209
click at [480, 127] on icon "Next image" at bounding box center [480, 125] width 5 height 8
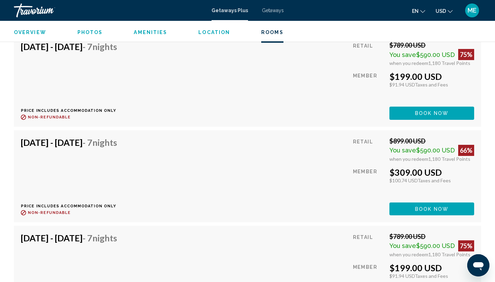
scroll to position [2870, 0]
